Goal: Transaction & Acquisition: Purchase product/service

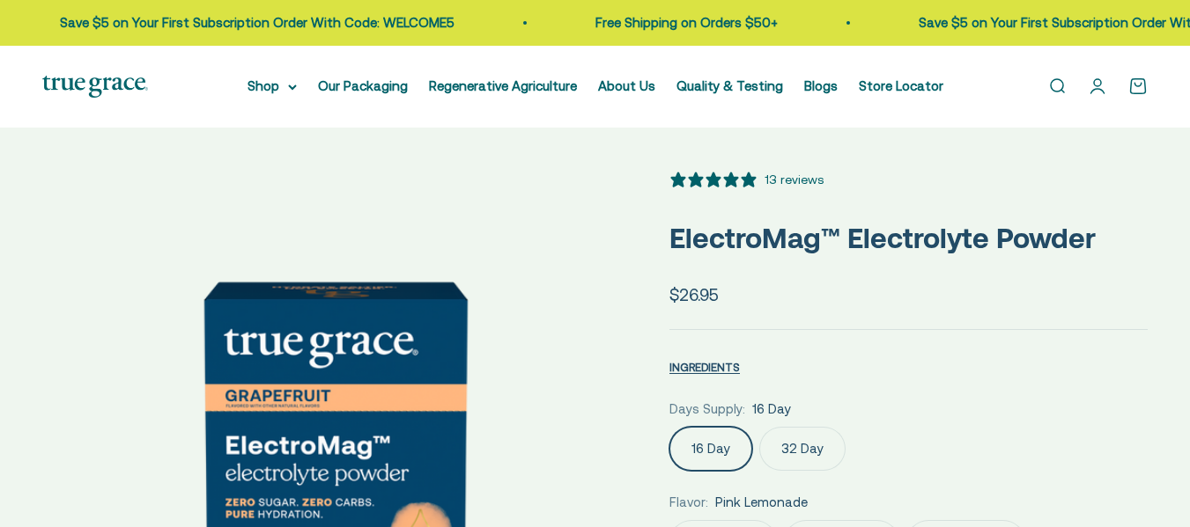
select select "3"
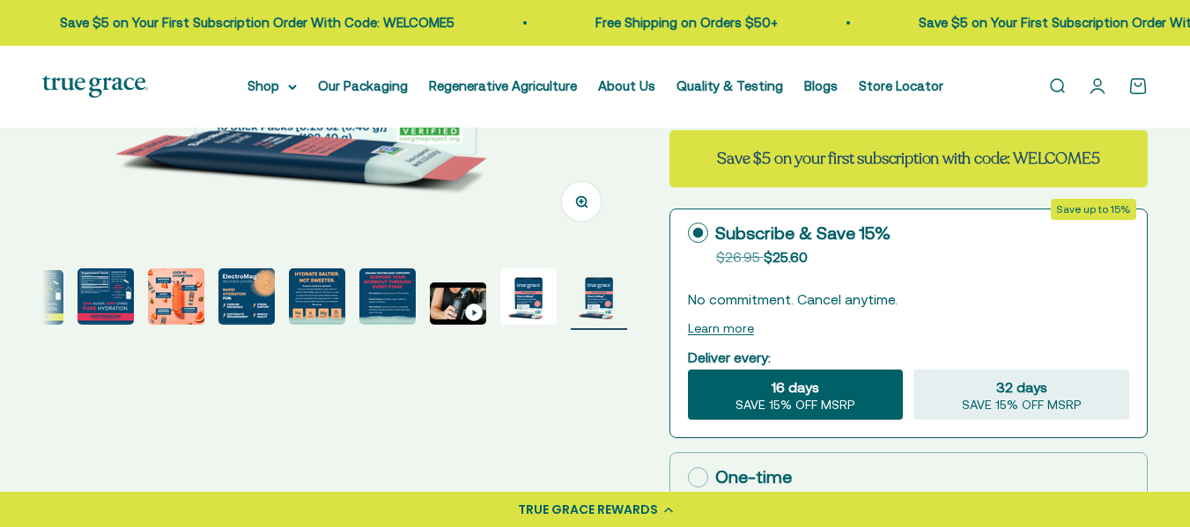
scroll to position [518, 0]
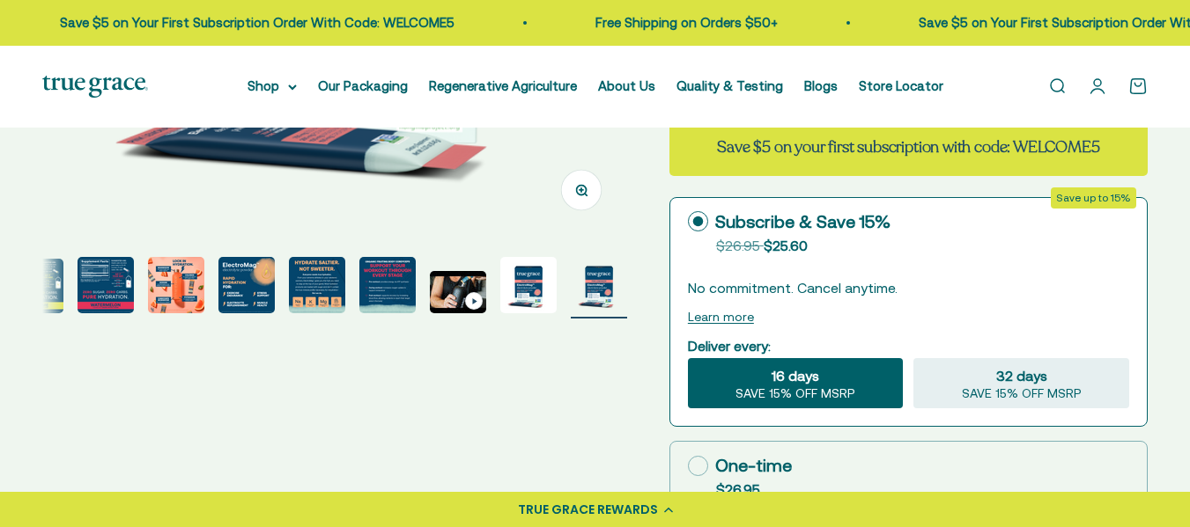
click at [114, 287] on img "Go to item 6" at bounding box center [105, 285] width 56 height 56
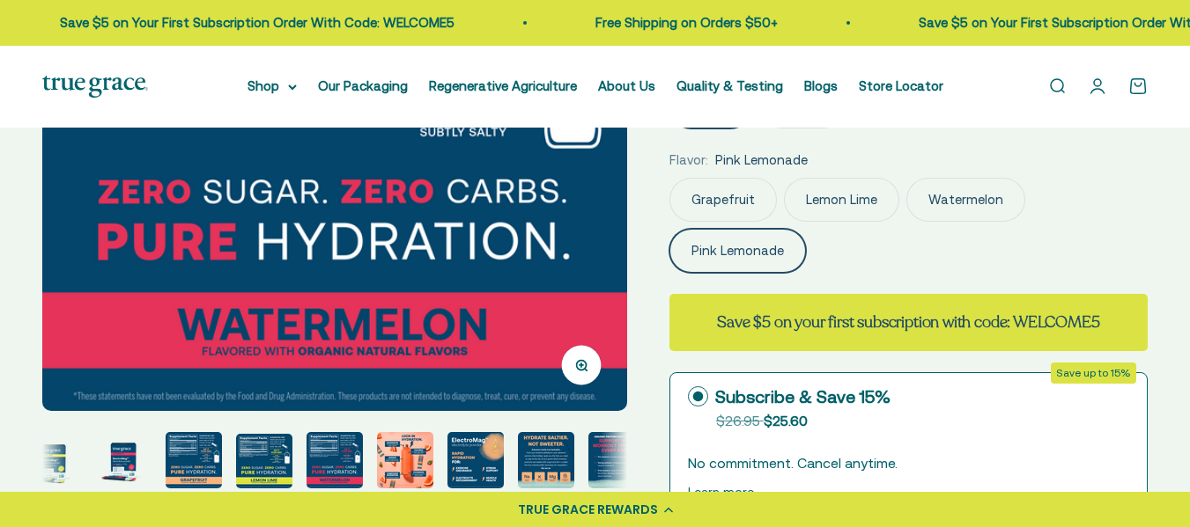
scroll to position [365, 0]
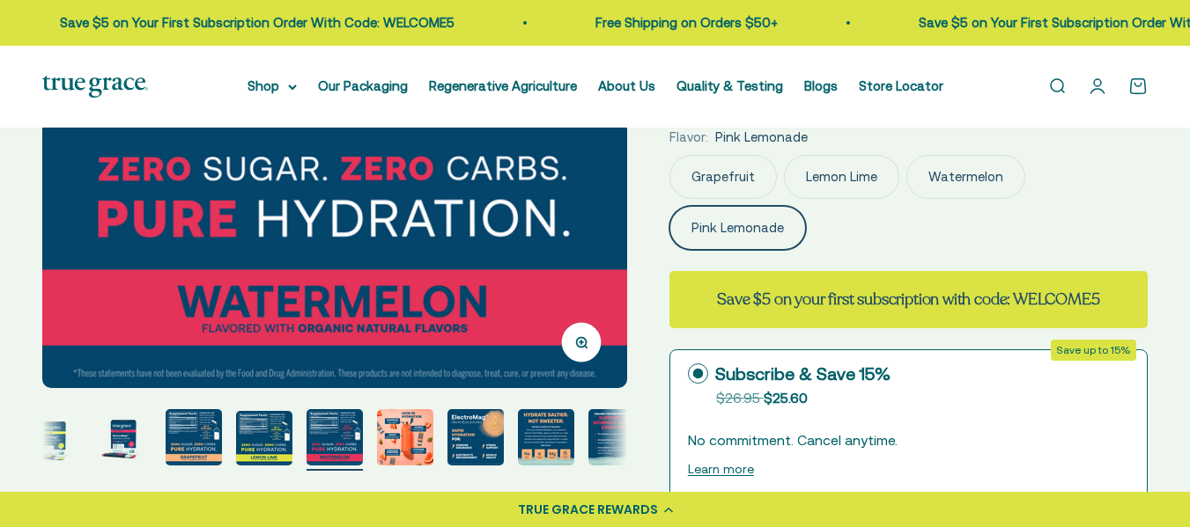
click at [412, 449] on img "Go to item 7" at bounding box center [405, 437] width 56 height 56
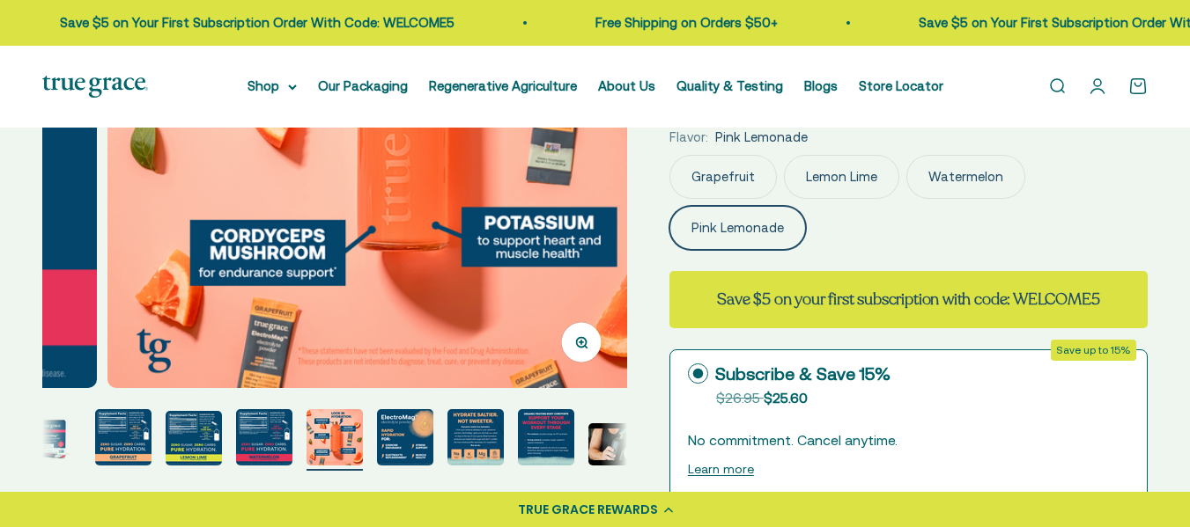
scroll to position [0, 3571]
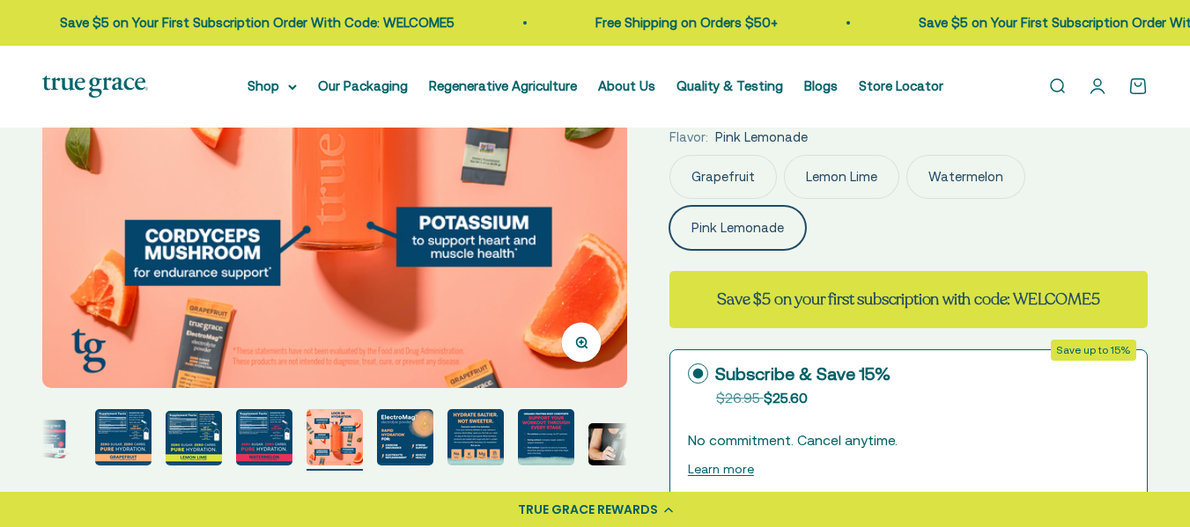
click at [403, 439] on img "Go to item 8" at bounding box center [405, 437] width 56 height 56
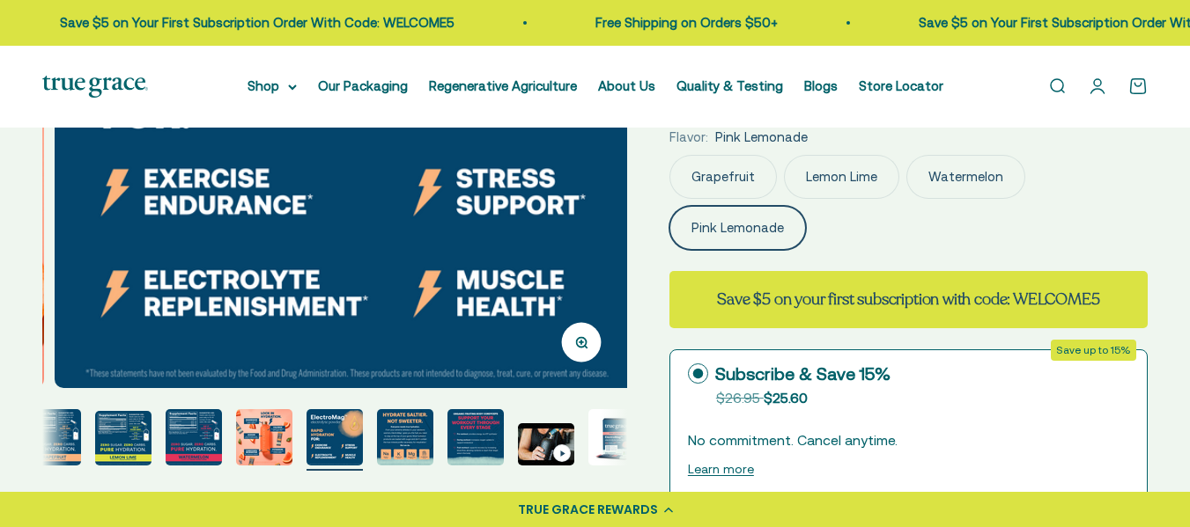
scroll to position [0, 4166]
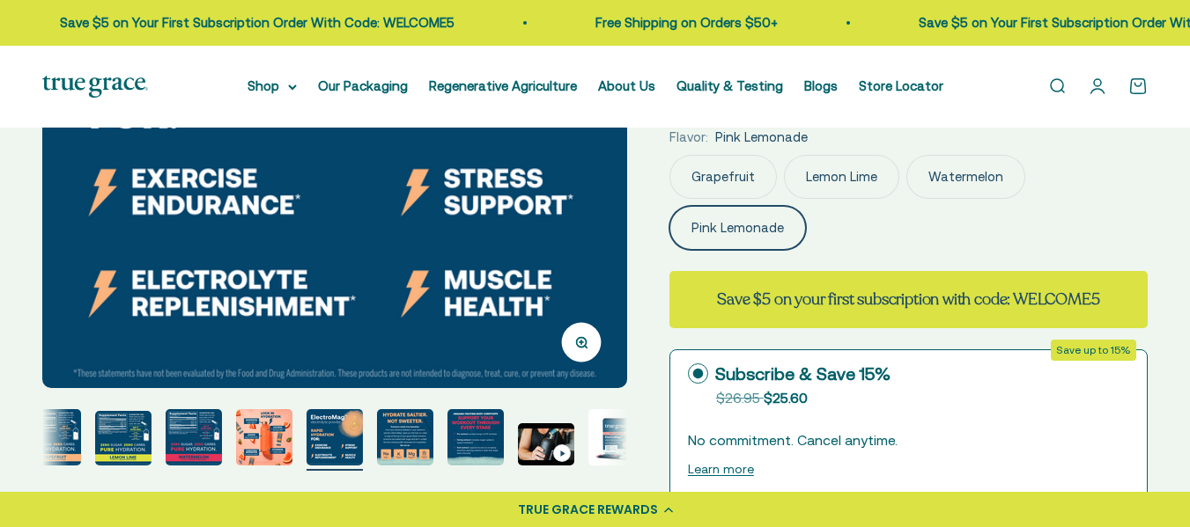
click at [483, 439] on img "Go to item 10" at bounding box center [475, 437] width 56 height 56
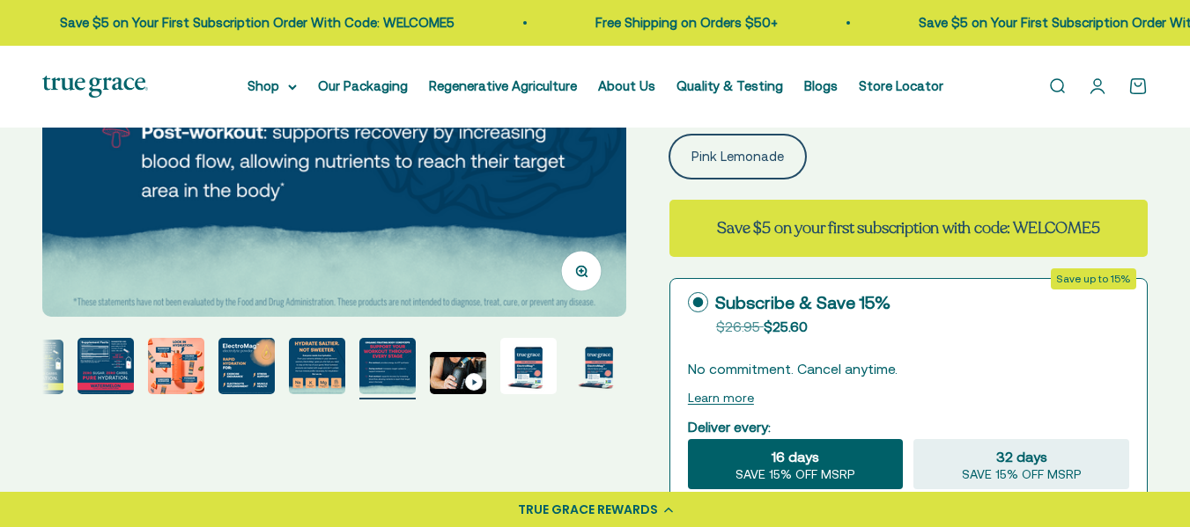
scroll to position [449, 0]
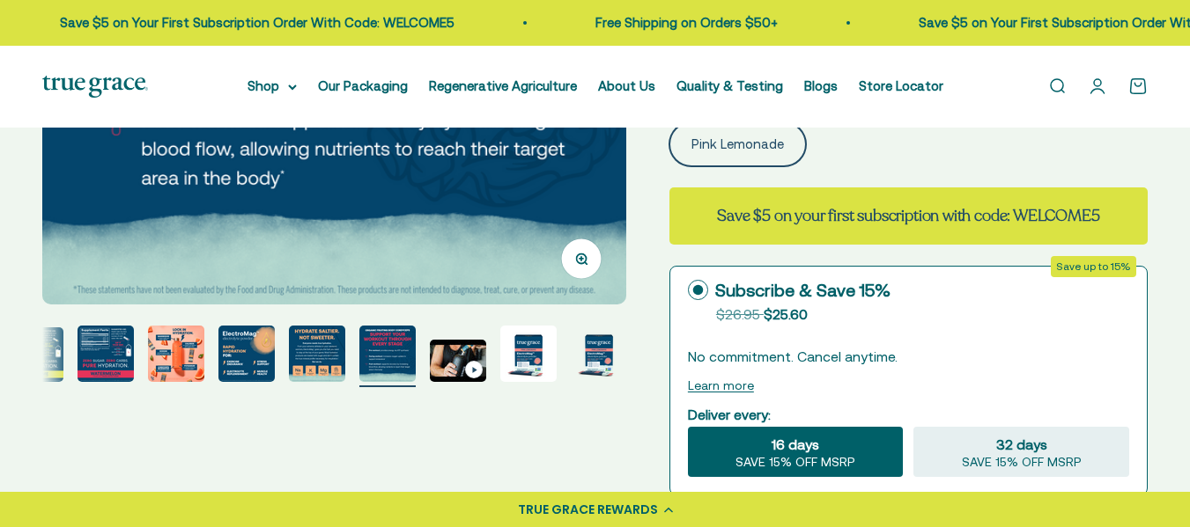
click at [538, 355] on img "Go to item 12" at bounding box center [528, 354] width 56 height 56
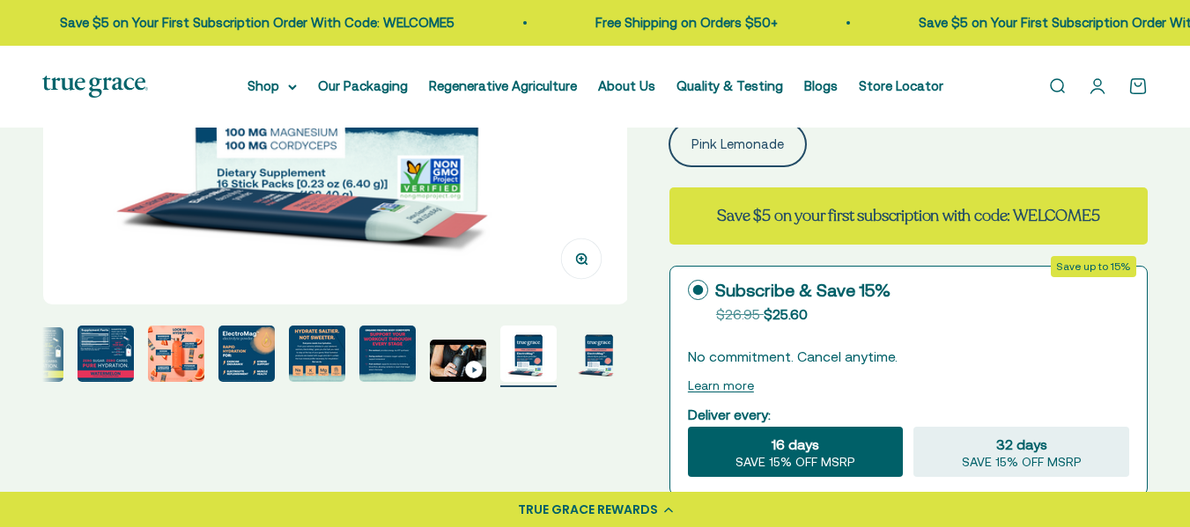
scroll to position [0, 6546]
click at [595, 358] on img "Go to item 13" at bounding box center [599, 354] width 56 height 56
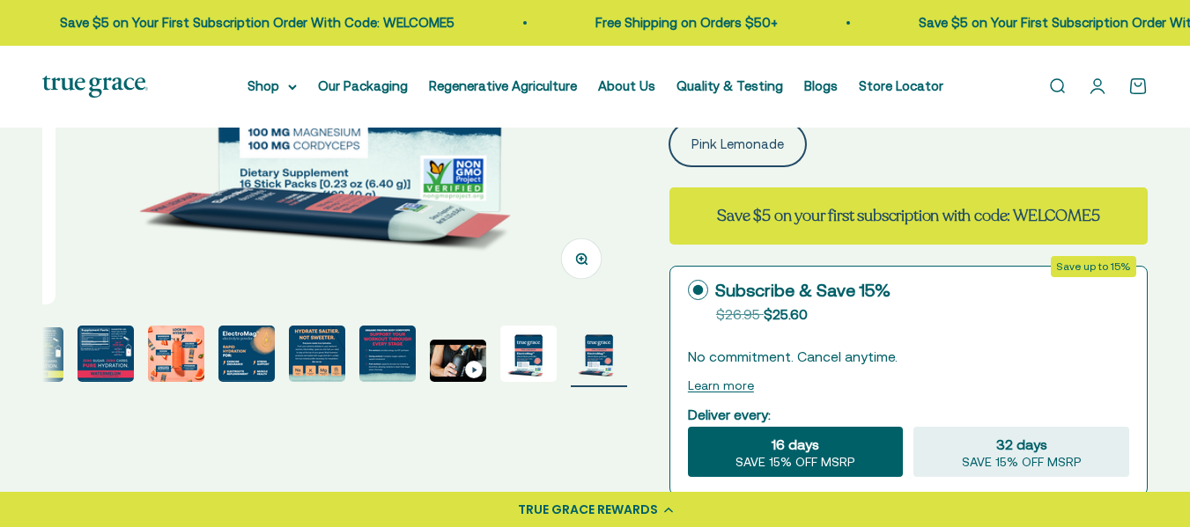
scroll to position [0, 7141]
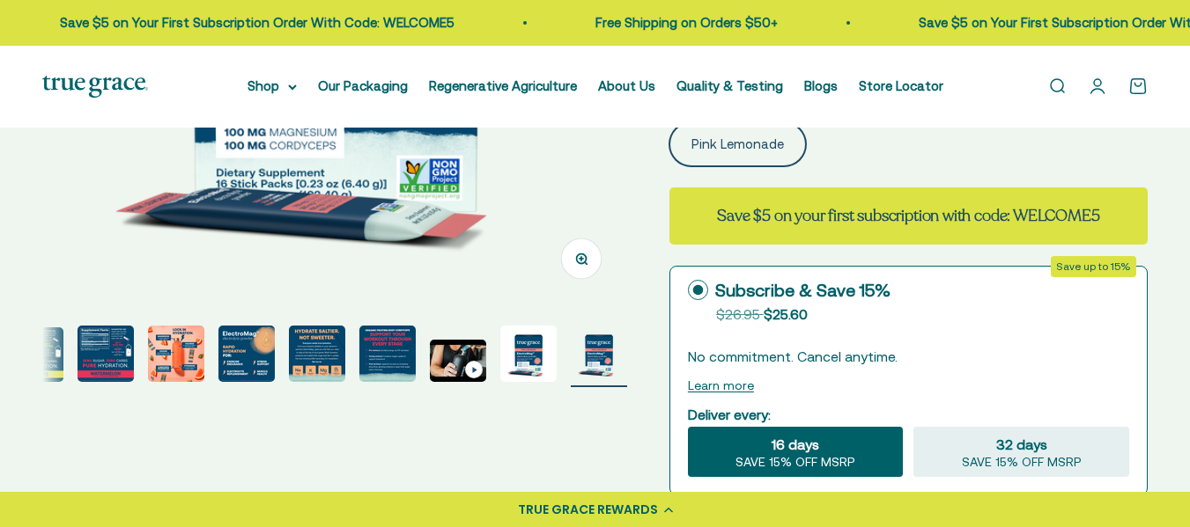
click at [51, 350] on img "Go to item 5" at bounding box center [35, 355] width 56 height 55
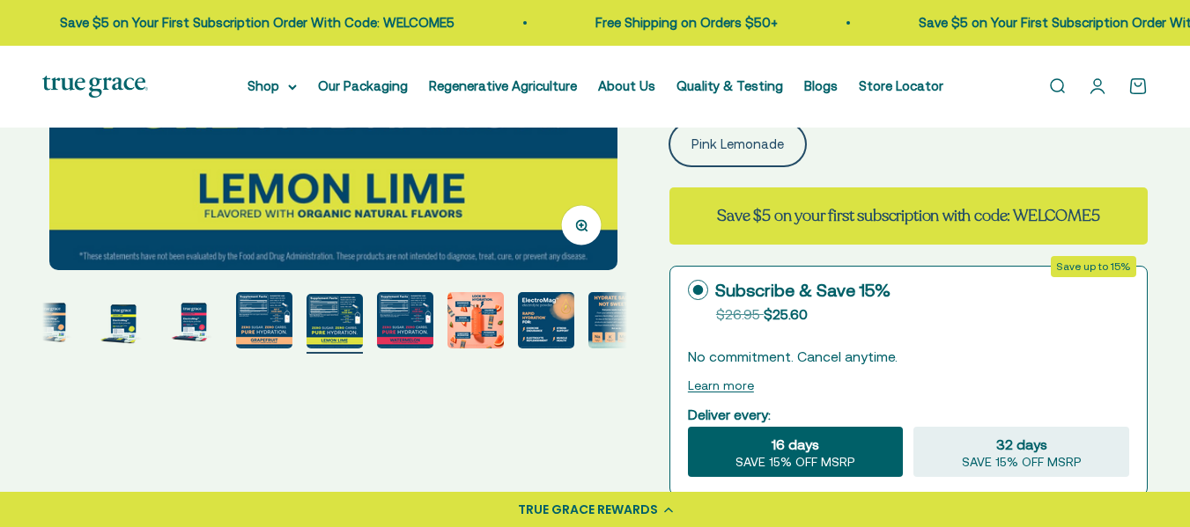
scroll to position [0, 2380]
click at [55, 329] on img "Go to item 1" at bounding box center [53, 320] width 56 height 56
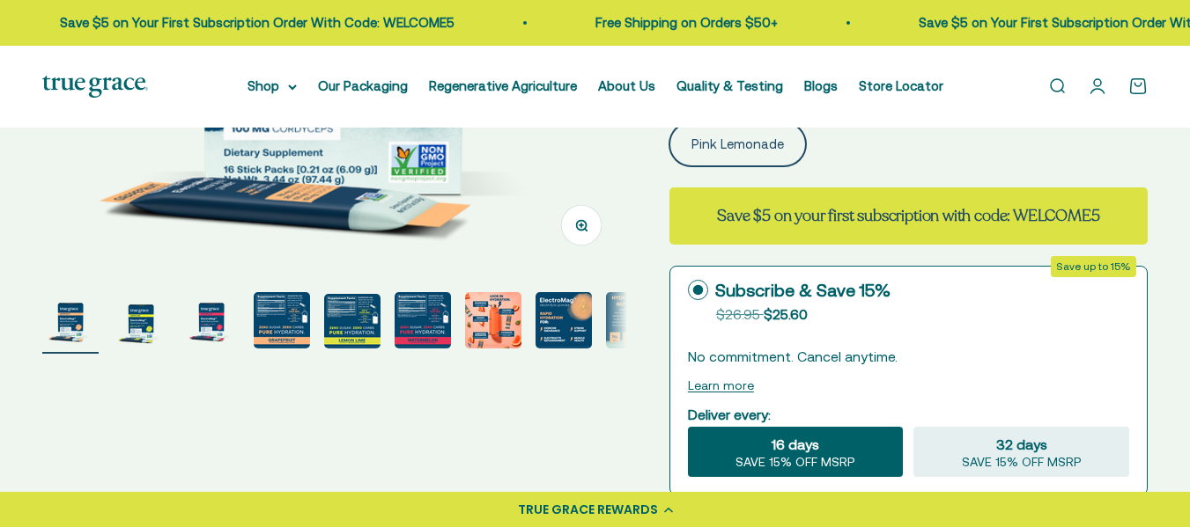
scroll to position [0, 0]
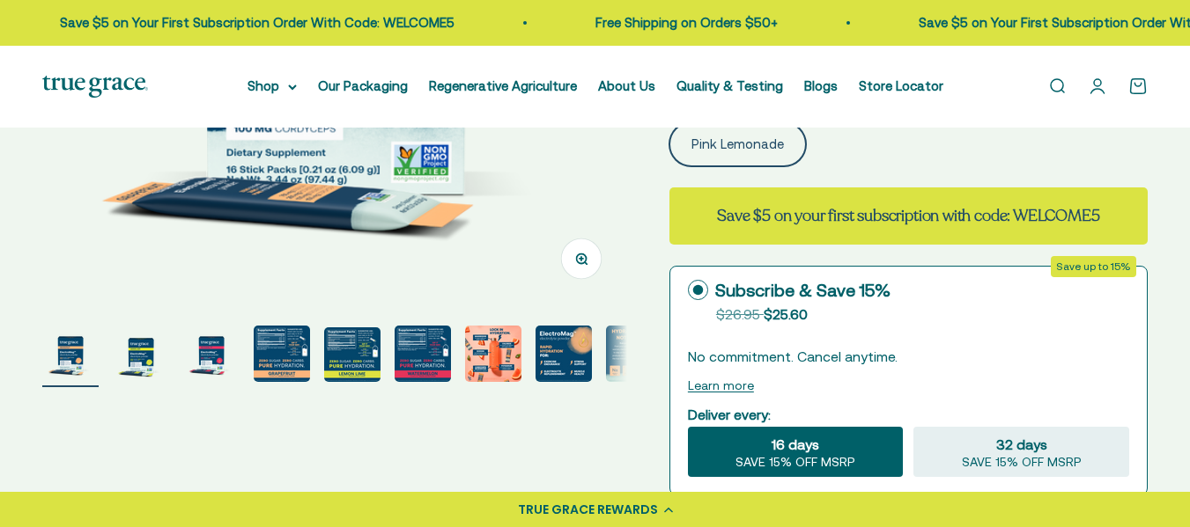
click at [759, 145] on label "Pink Lemonade" at bounding box center [737, 144] width 136 height 44
click at [669, 71] on input "Pink Lemonade" at bounding box center [668, 70] width 1 height 1
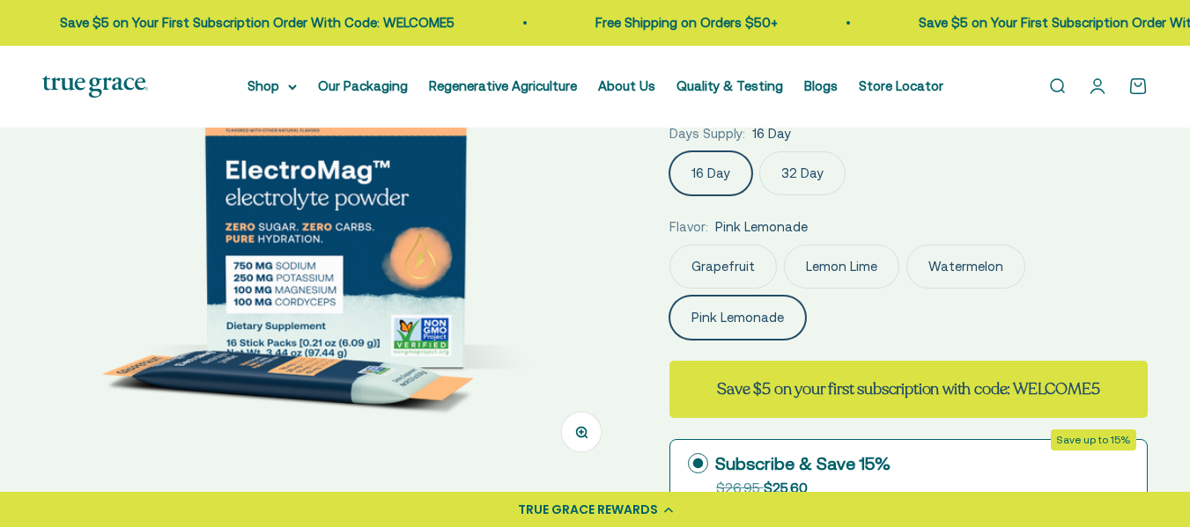
scroll to position [263, 0]
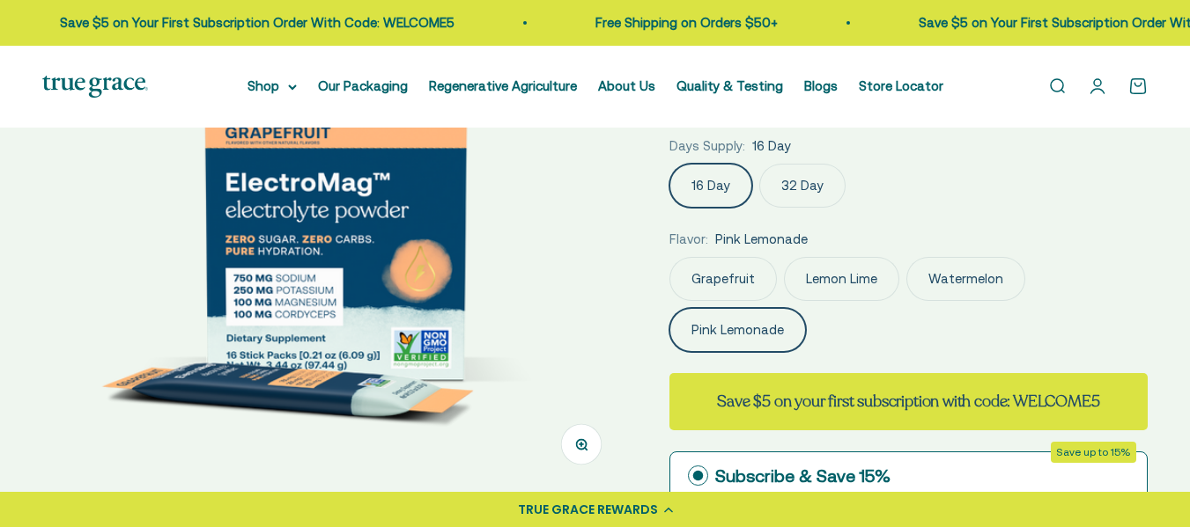
click at [955, 283] on label "Watermelon" at bounding box center [965, 279] width 119 height 44
click at [669, 257] on input "Watermelon" at bounding box center [668, 256] width 1 height 1
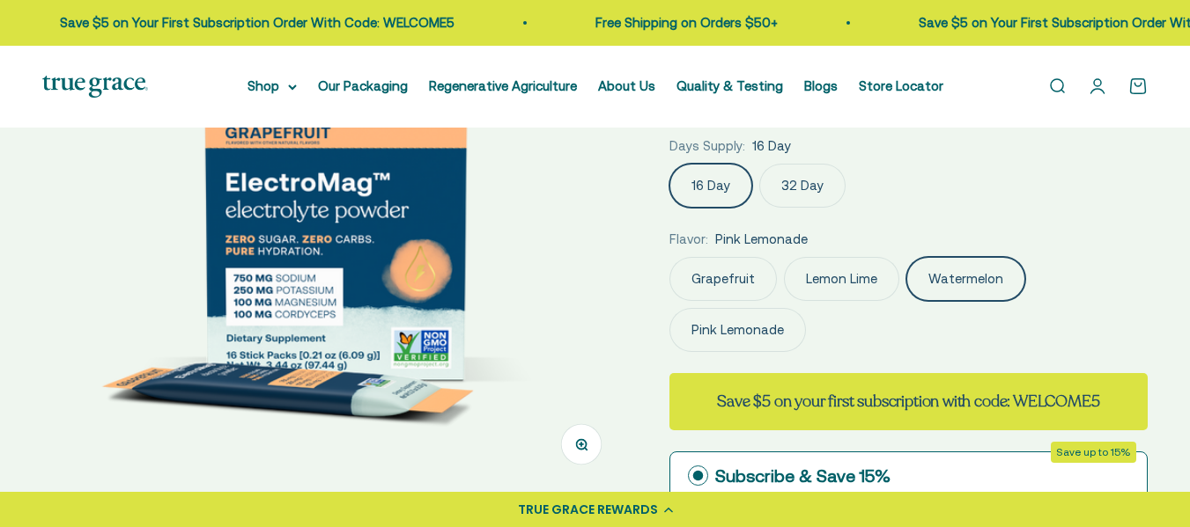
scroll to position [0, 1190]
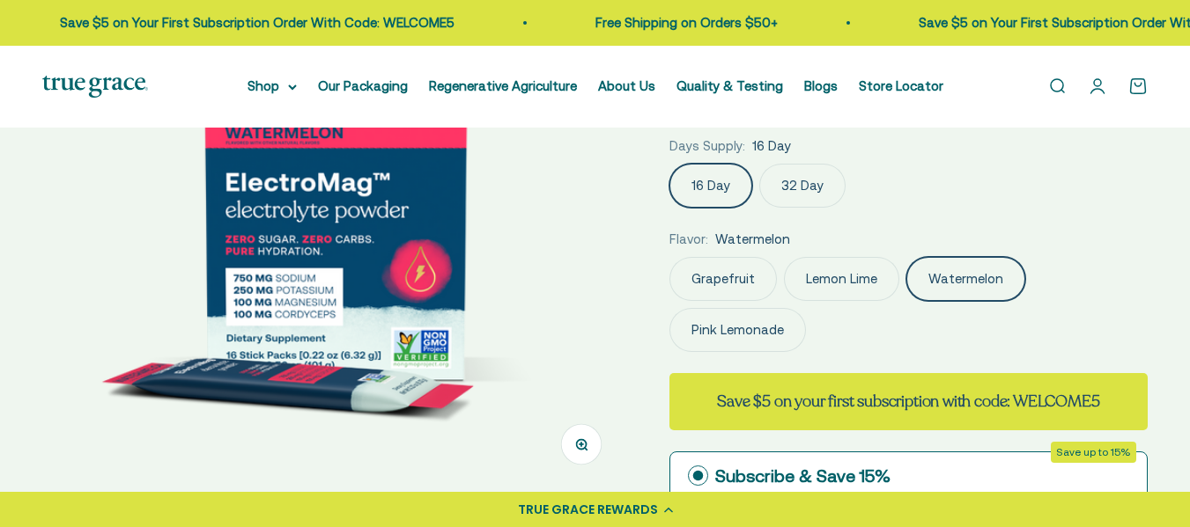
click at [817, 180] on label "32 Day" at bounding box center [802, 186] width 86 height 44
click at [669, 164] on input "32 Day" at bounding box center [668, 163] width 1 height 1
